Goal: Find specific page/section: Find specific page/section

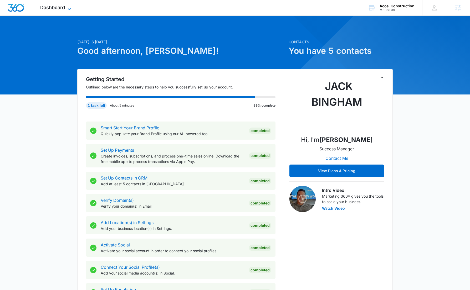
click at [67, 7] on icon at bounding box center [69, 9] width 6 height 6
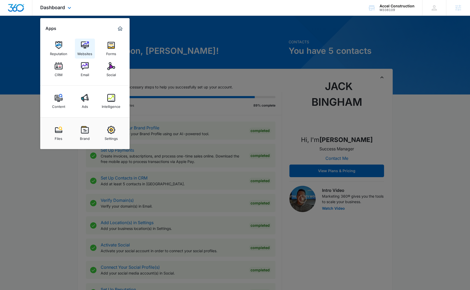
click at [85, 50] on div "Websites" at bounding box center [84, 52] width 15 height 7
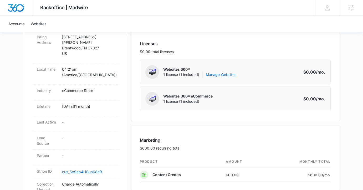
scroll to position [207, 0]
